Goal: Navigation & Orientation: Find specific page/section

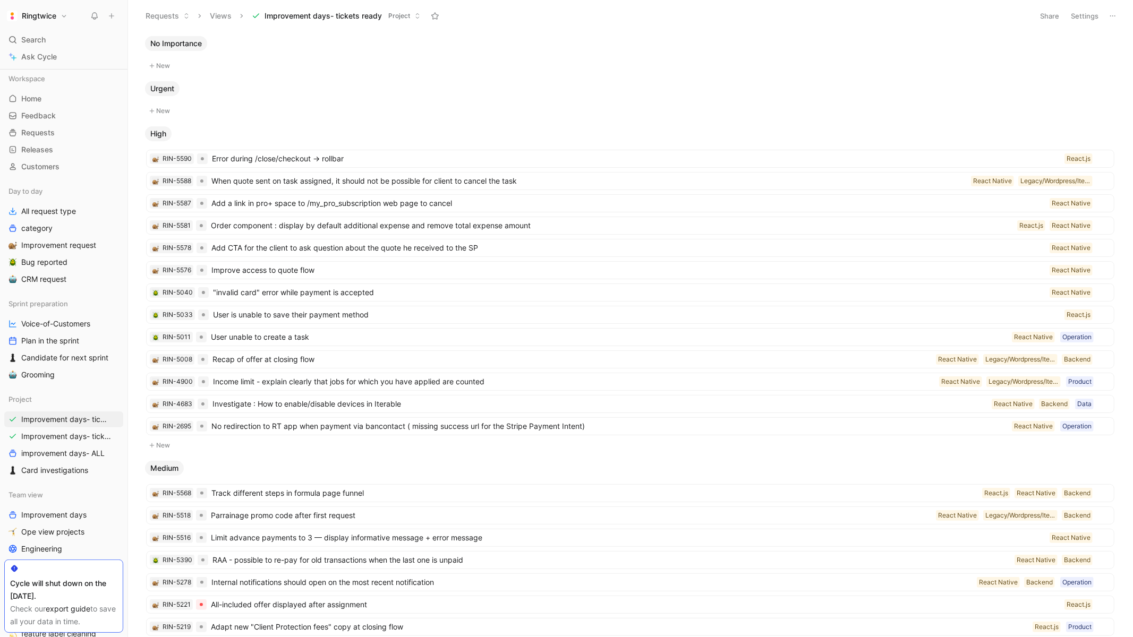
scroll to position [43, 0]
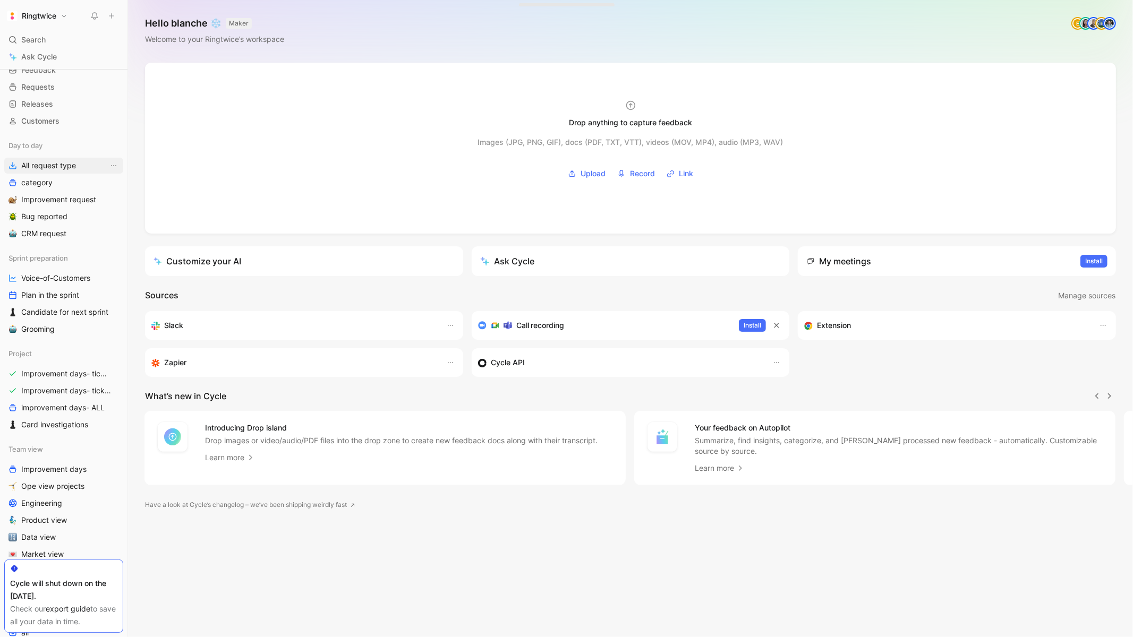
scroll to position [64, 0]
